Goal: Task Accomplishment & Management: Manage account settings

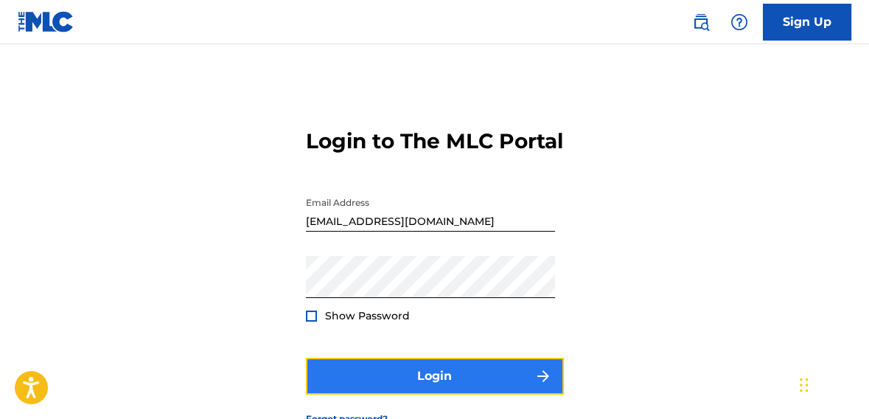
click at [442, 392] on button "Login" at bounding box center [435, 376] width 258 height 37
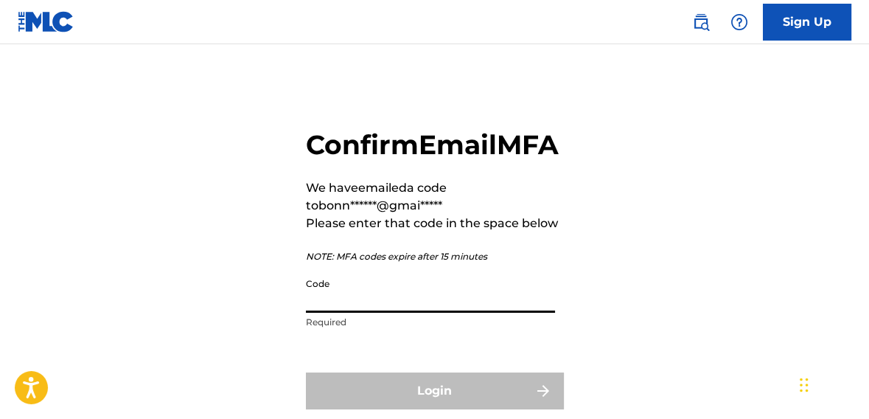
click at [345, 313] on input "Code" at bounding box center [430, 292] width 249 height 42
click at [344, 313] on input "Code" at bounding box center [430, 292] width 249 height 42
paste input "003562"
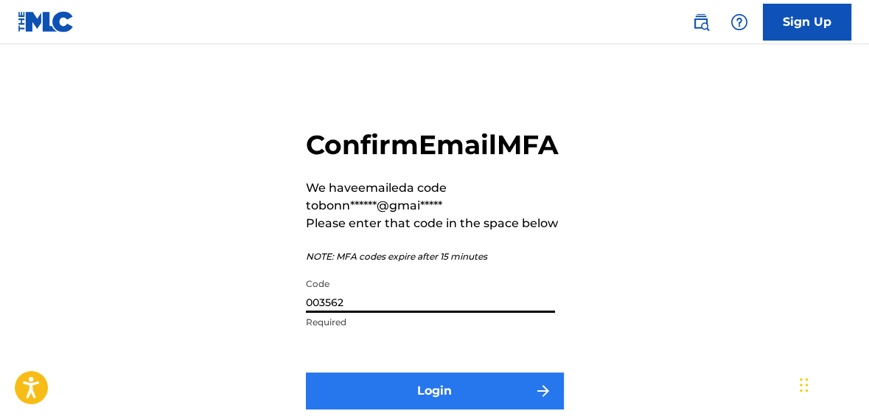
type input "003562"
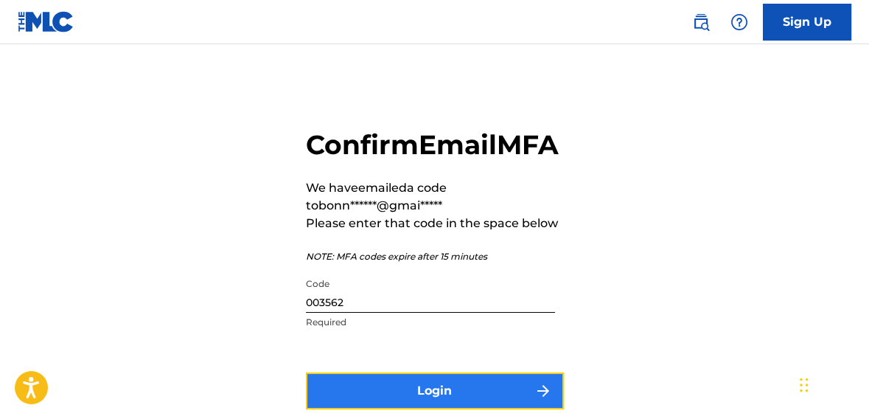
click at [478, 408] on button "Login" at bounding box center [435, 390] width 258 height 37
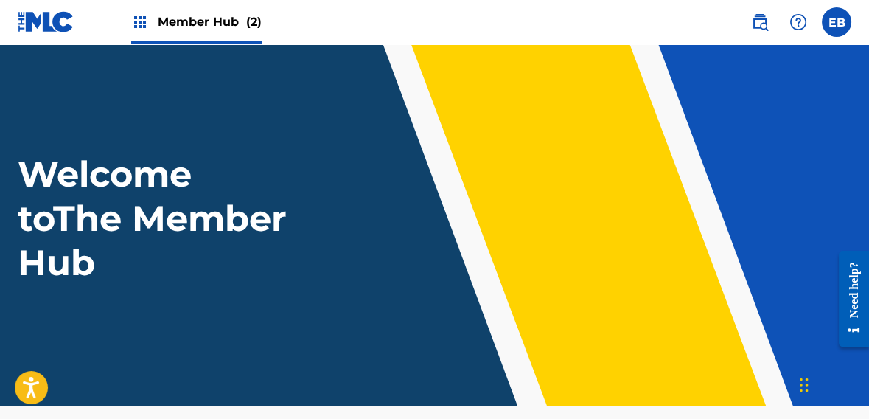
click at [230, 16] on span "Member Hub (2)" at bounding box center [210, 21] width 104 height 17
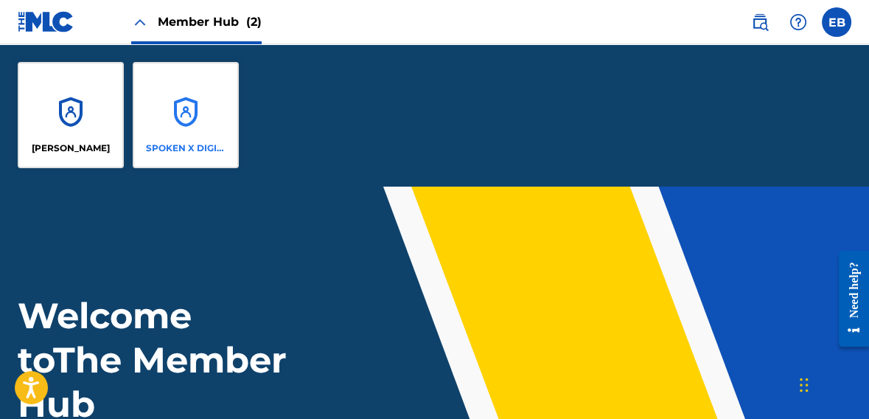
click at [203, 77] on div "SPOKEN X DIGITAL MEDIA GROUP" at bounding box center [186, 115] width 106 height 106
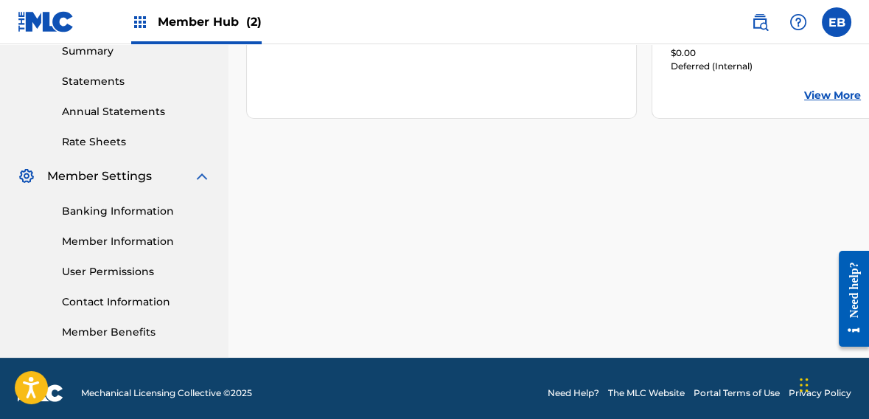
scroll to position [495, 0]
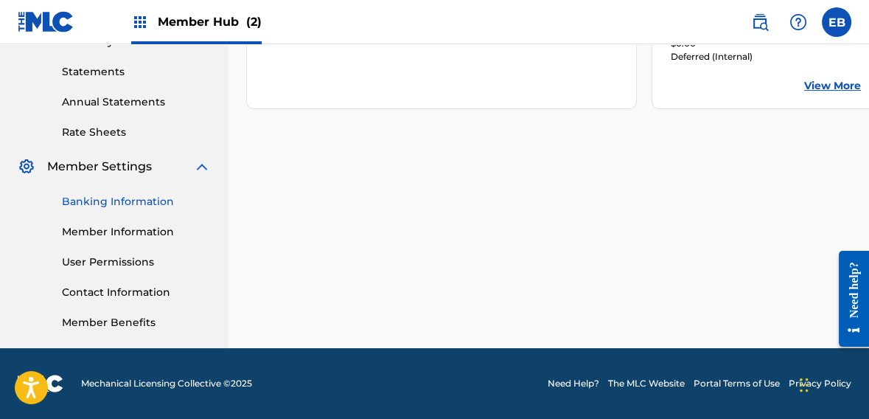
click at [162, 203] on link "Banking Information" at bounding box center [136, 201] width 149 height 15
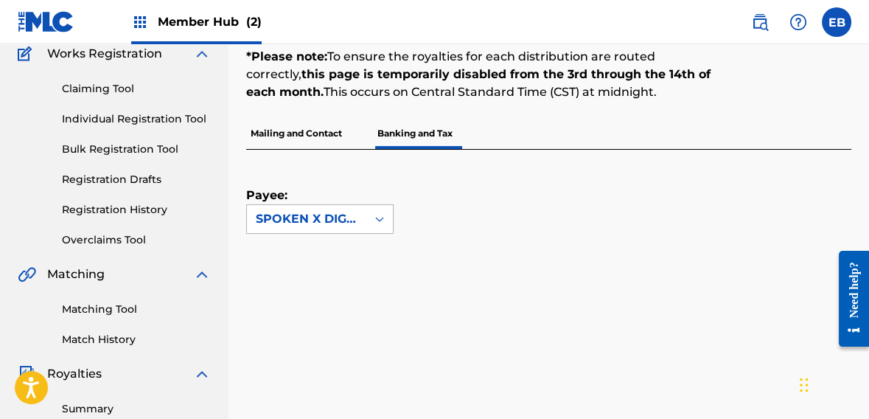
click at [378, 215] on icon at bounding box center [379, 219] width 15 height 15
click at [440, 208] on div "Payee: SPOKEN X DIGITAL MEDIA GROUP" at bounding box center [531, 192] width 570 height 84
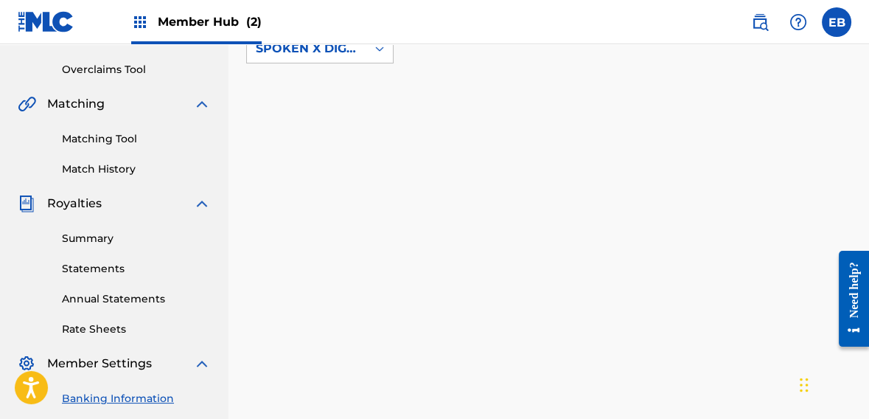
scroll to position [304, 0]
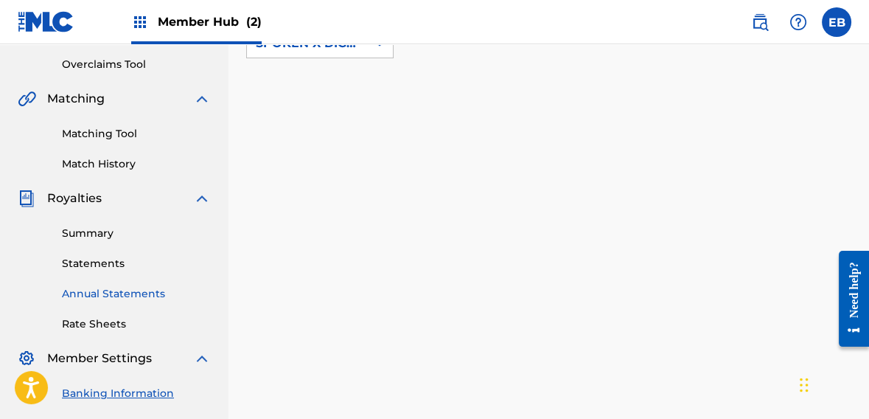
click at [140, 290] on link "Annual Statements" at bounding box center [136, 293] width 149 height 15
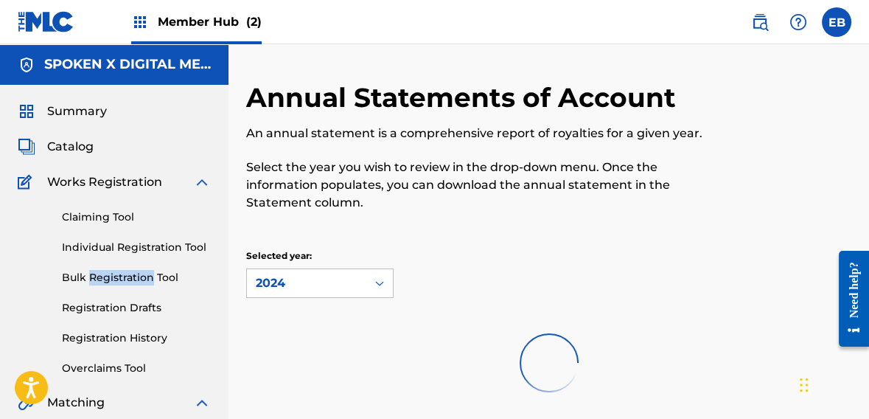
click at [140, 290] on div "Claiming Tool Individual Registration Tool Bulk Registration Tool Registration …" at bounding box center [114, 283] width 193 height 185
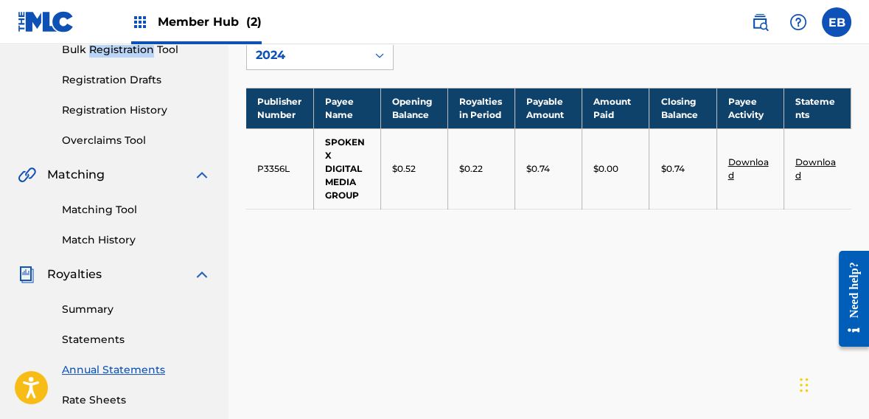
scroll to position [237, 0]
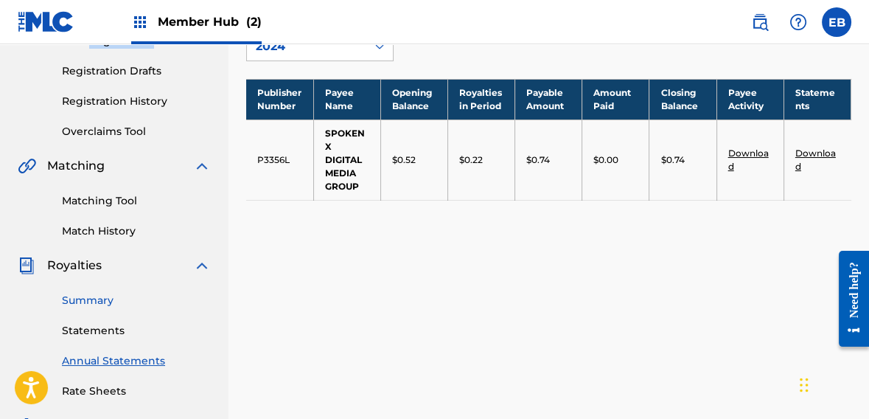
click at [96, 297] on link "Summary" at bounding box center [136, 300] width 149 height 15
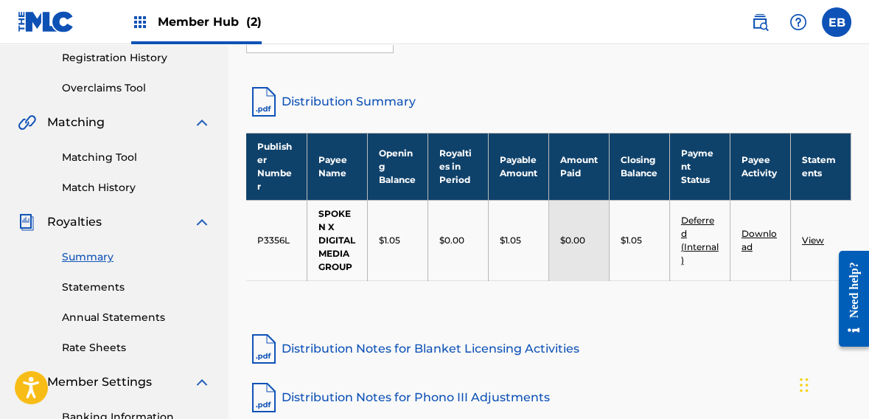
scroll to position [297, 0]
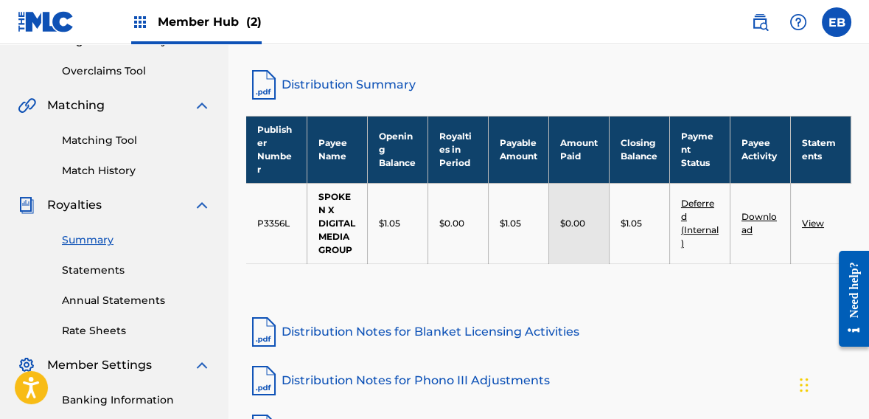
click at [807, 217] on link "View" at bounding box center [813, 222] width 22 height 11
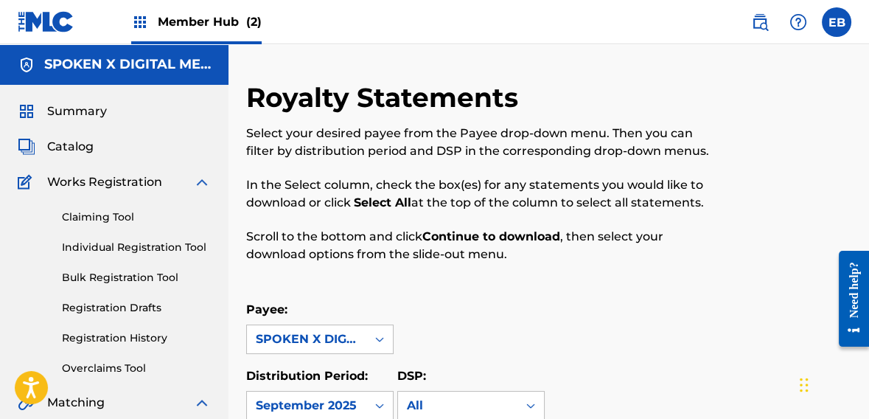
click at [868, 106] on html "Accessibility Screen-Reader Guide, Feedback, and Issue Reporting | New window C…" at bounding box center [434, 209] width 869 height 419
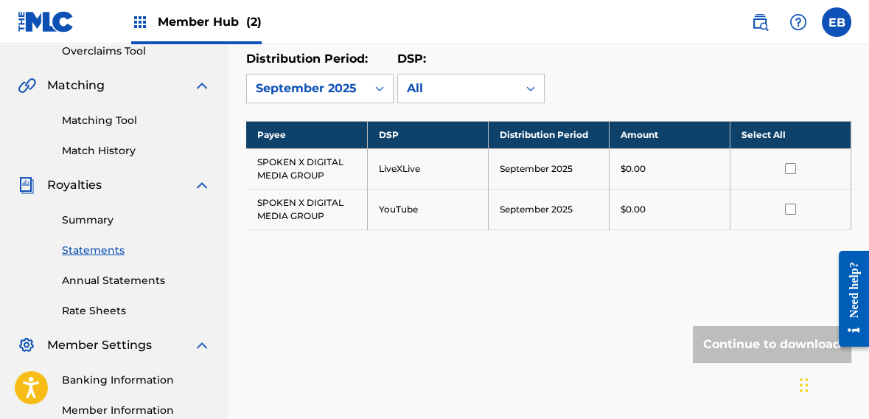
scroll to position [320, 0]
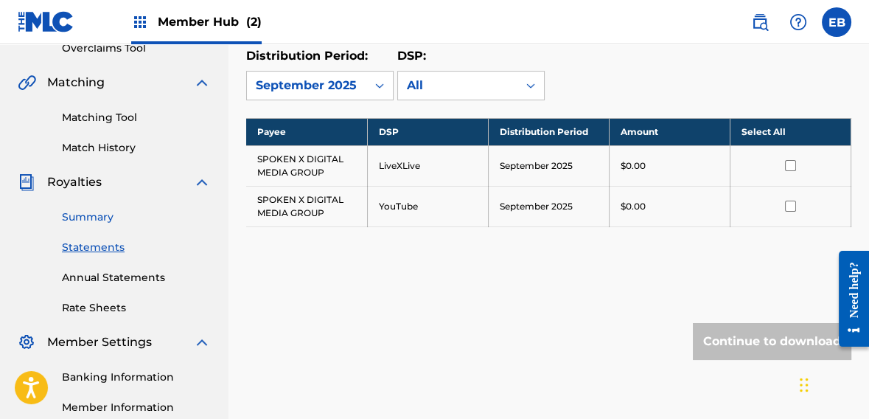
click at [99, 214] on link "Summary" at bounding box center [136, 216] width 149 height 15
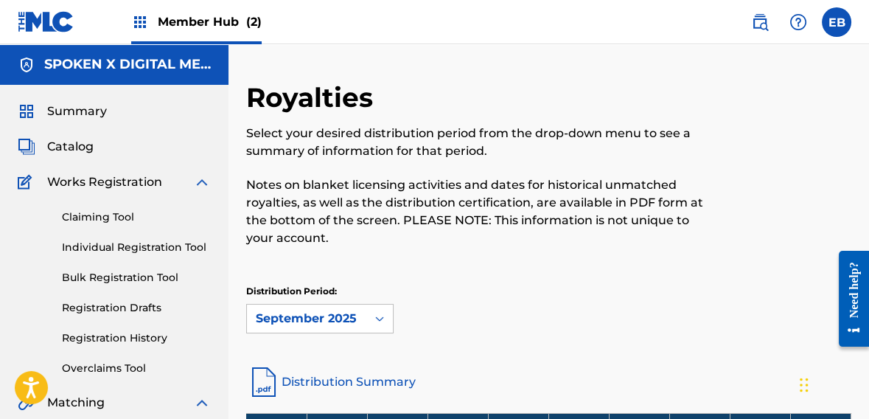
click at [99, 214] on link "Claiming Tool" at bounding box center [136, 216] width 149 height 15
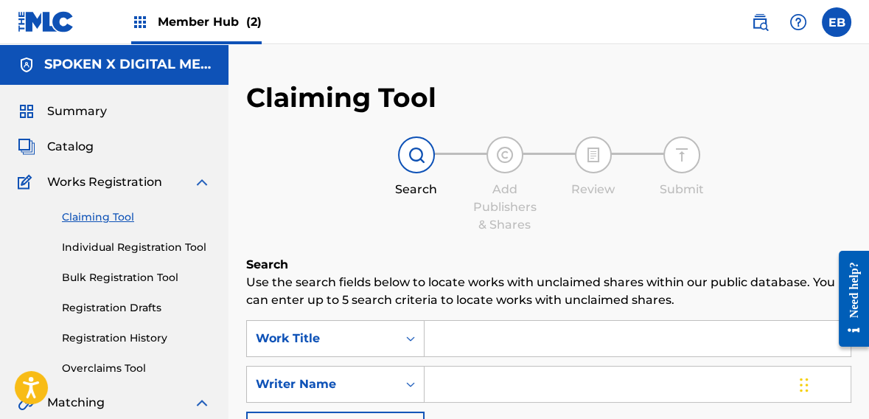
drag, startPoint x: 869, startPoint y: 54, endPoint x: 875, endPoint y: 138, distance: 84.3
click at [868, 138] on html "Accessibility Screen-Reader Guide, Feedback, and Issue Reporting | New window C…" at bounding box center [434, 209] width 869 height 419
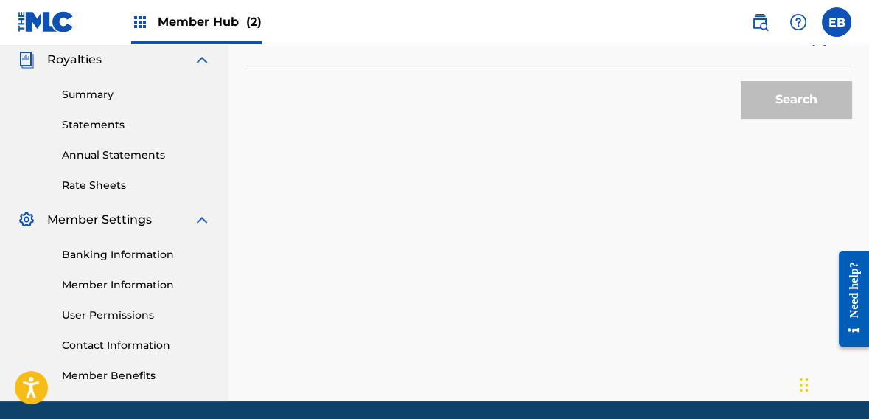
scroll to position [444, 0]
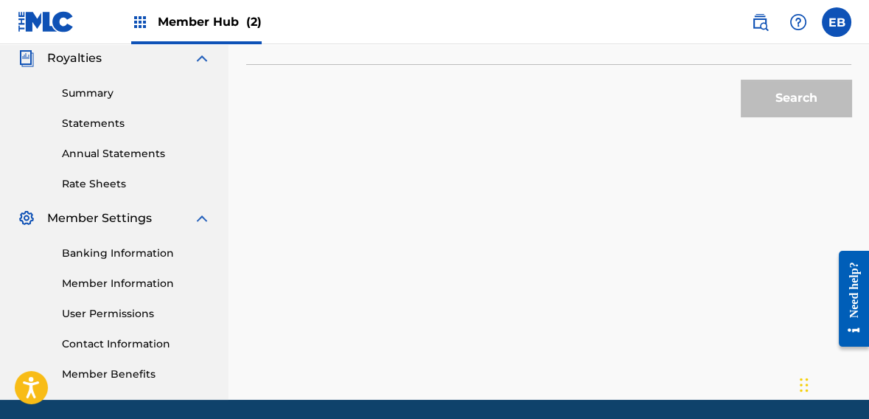
click at [451, 350] on div "Claiming Tool Search Add Publishers & Shares Review Submit Search Use the searc…" at bounding box center [549, 18] width 641 height 762
click at [144, 372] on link "Member Benefits" at bounding box center [136, 373] width 149 height 15
